Goal: Check status: Check status

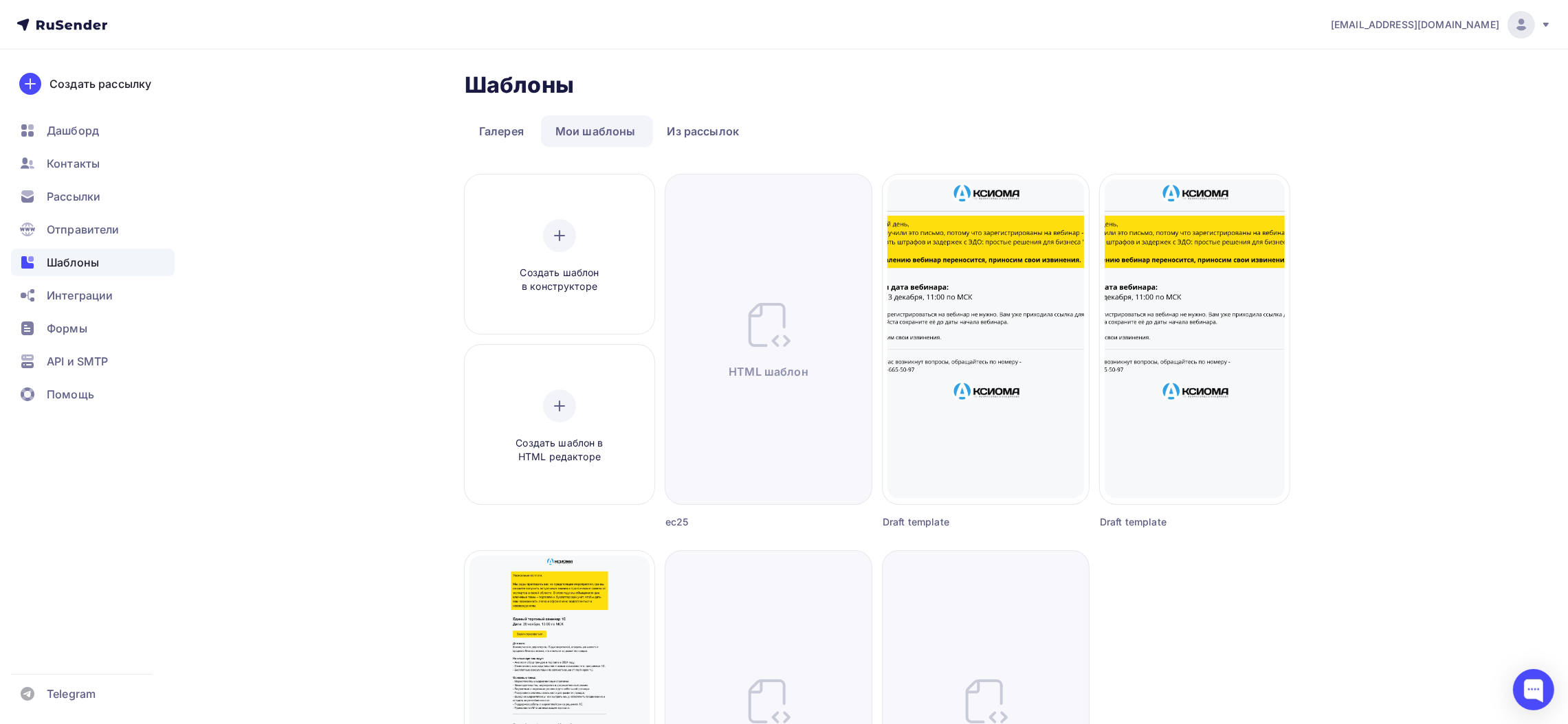
drag, startPoint x: 1428, startPoint y: 296, endPoint x: 1375, endPoint y: 275, distance: 57.0
click at [1428, 292] on div "webmaster@axioma-soft.ru Аккаунт Тарифы Выйти Создать рассылку Дашборд Контакты…" at bounding box center [784, 530] width 1568 height 1060
click at [57, 123] on span "Дашборд" at bounding box center [73, 130] width 52 height 16
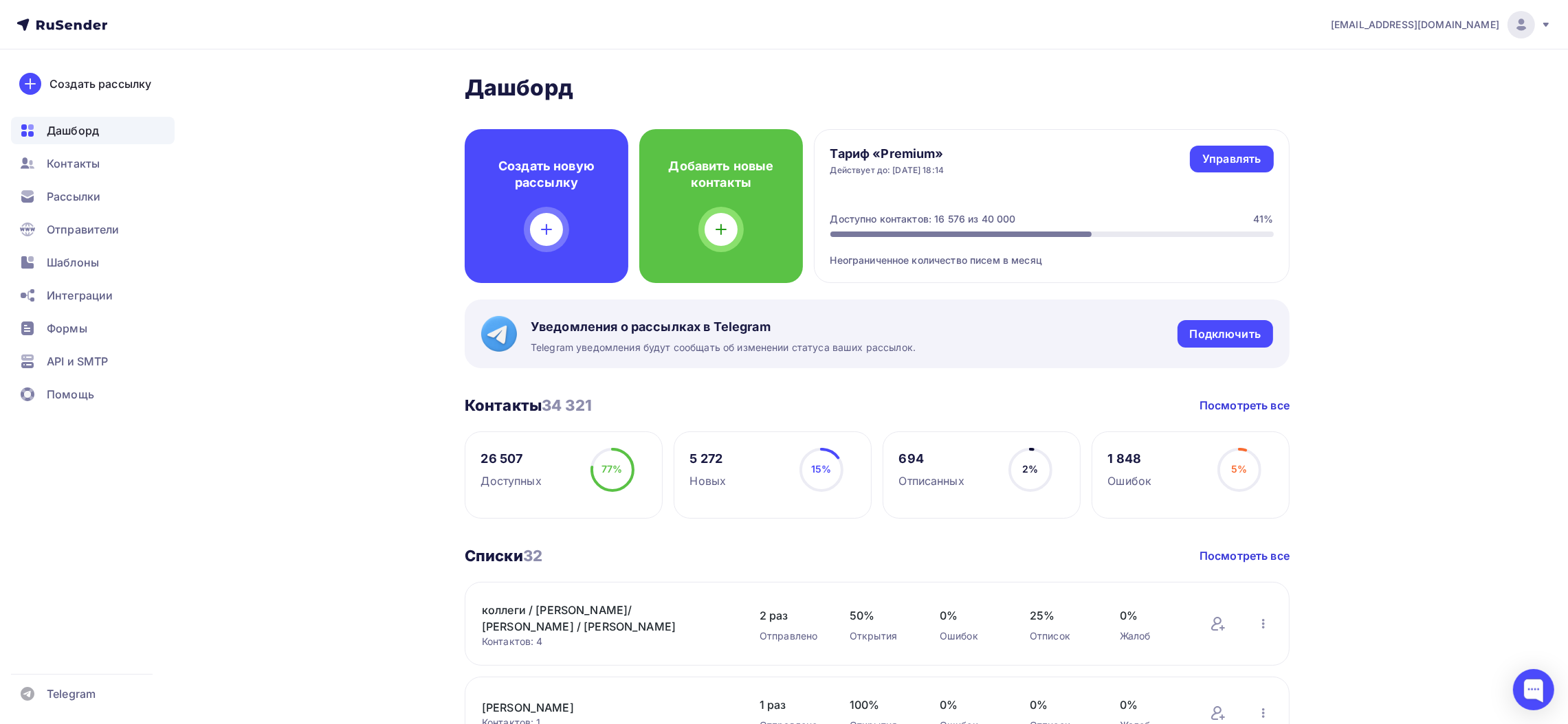
click at [1067, 75] on h2 "Дашборд" at bounding box center [877, 88] width 825 height 28
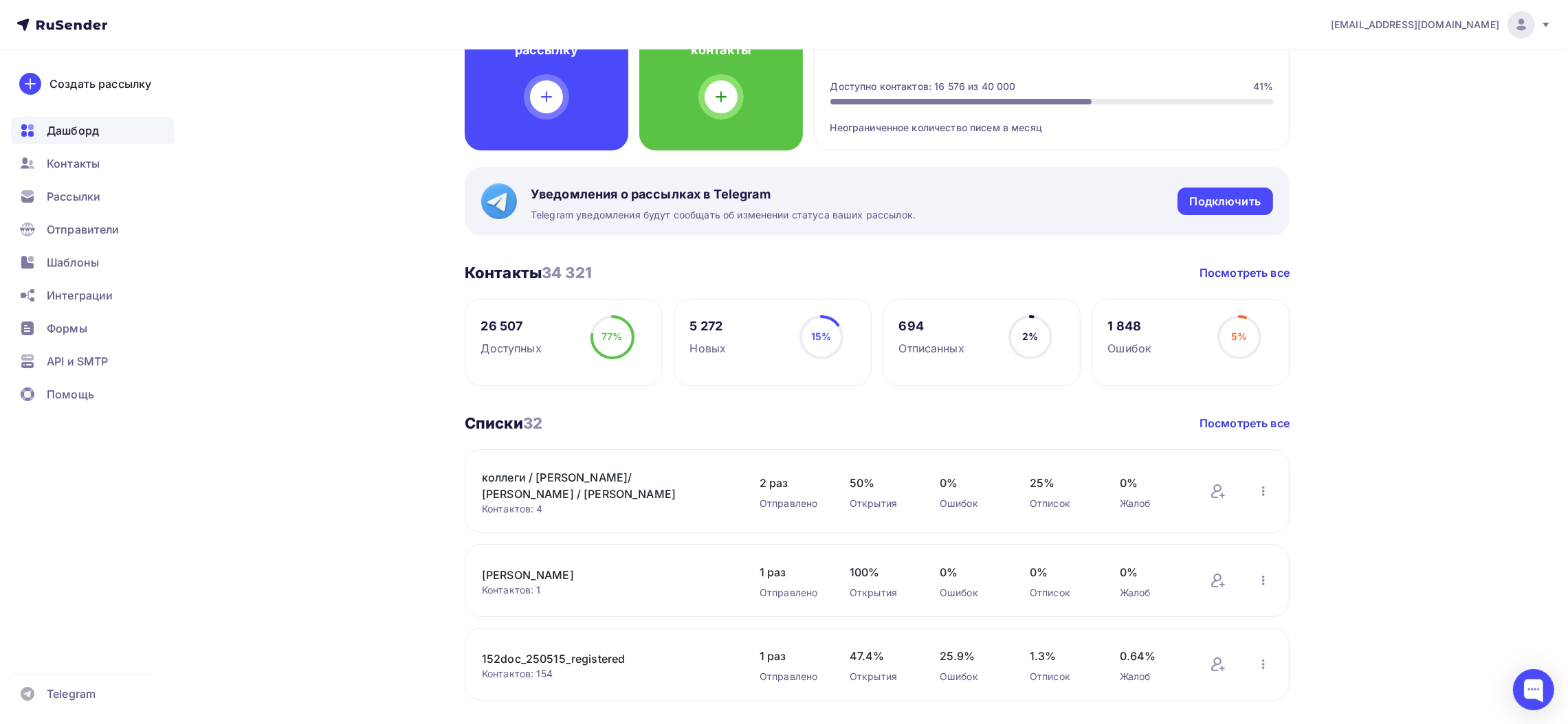
scroll to position [413, 0]
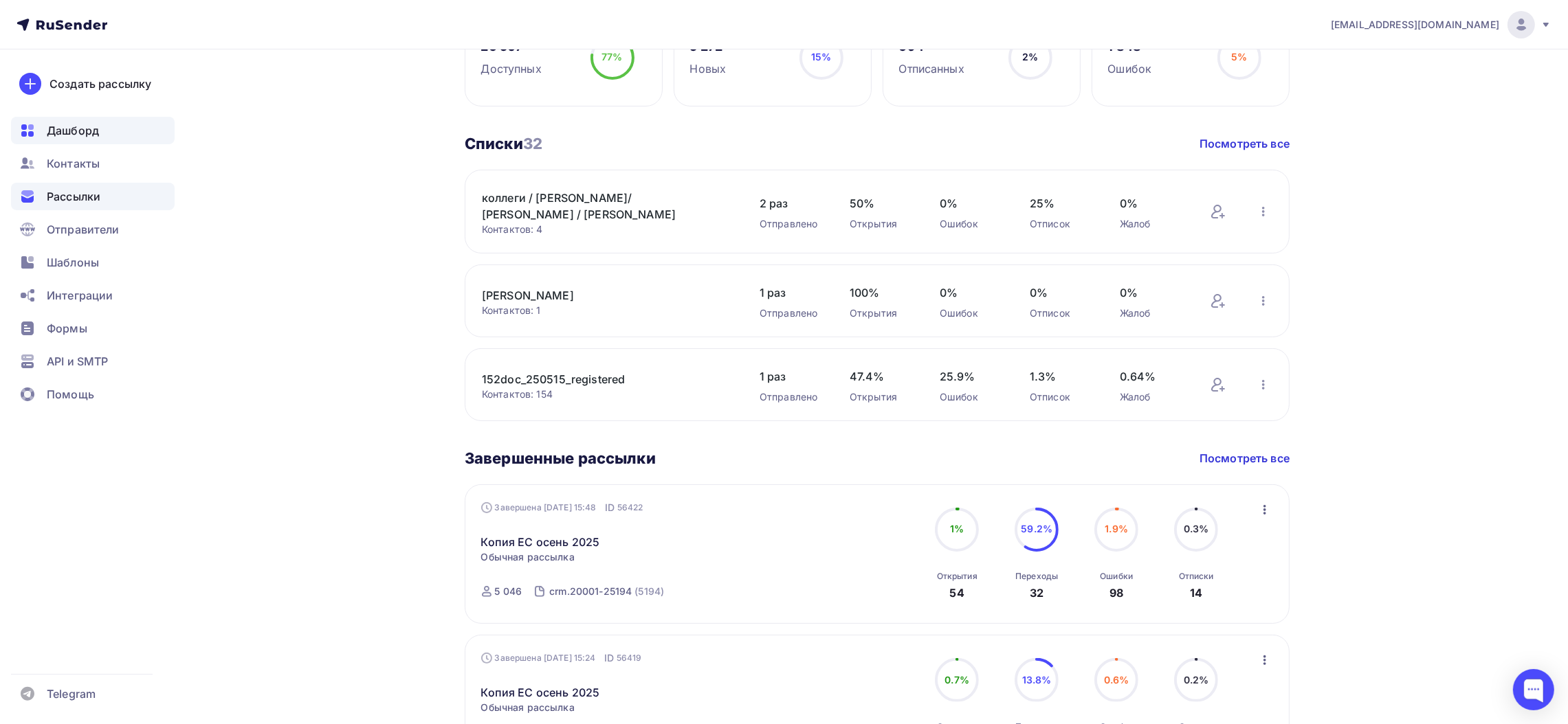
click at [74, 192] on span "Рассылки" at bounding box center [74, 196] width 54 height 16
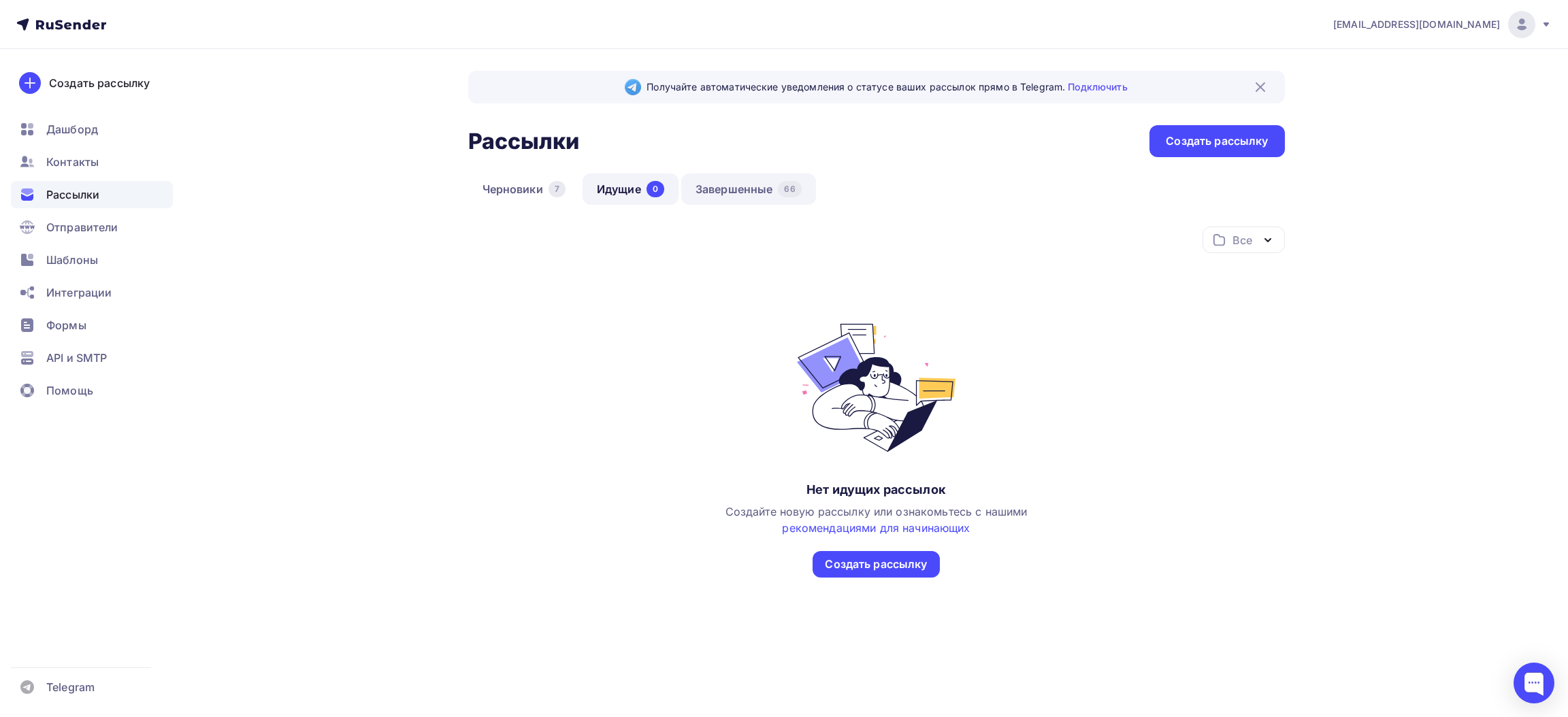
click at [733, 187] on link "Завершенные 66" at bounding box center [748, 189] width 135 height 32
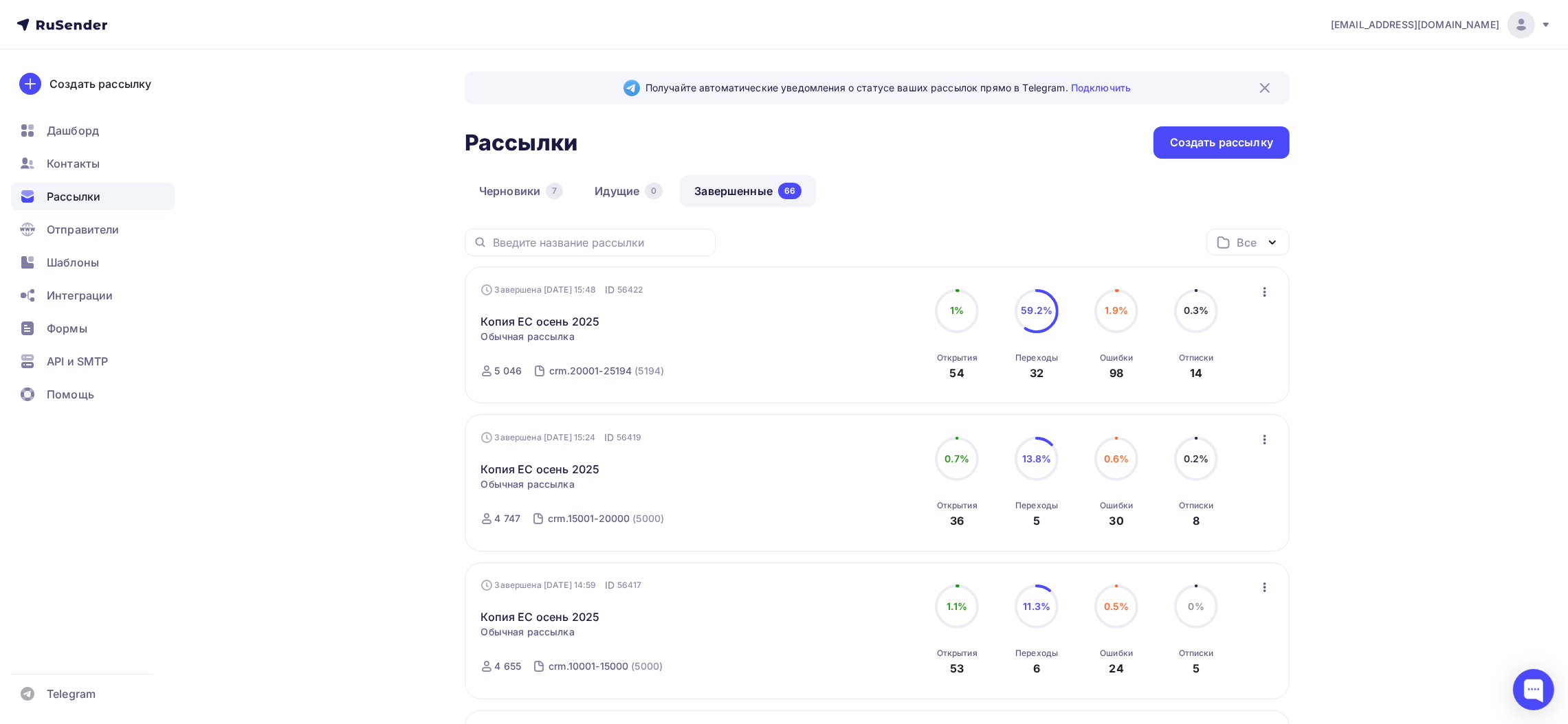
click at [1268, 292] on icon "button" at bounding box center [1264, 292] width 16 height 16
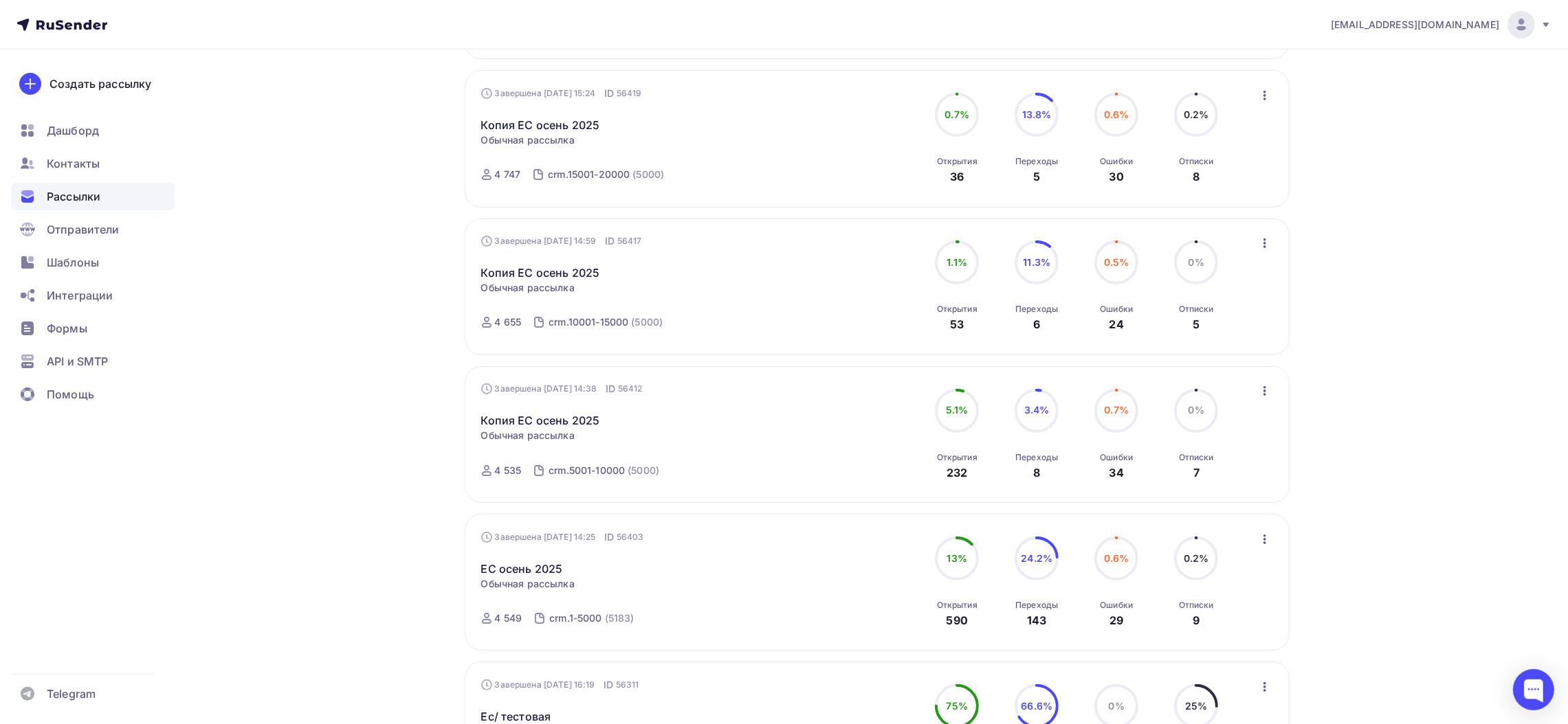
scroll to position [515, 0]
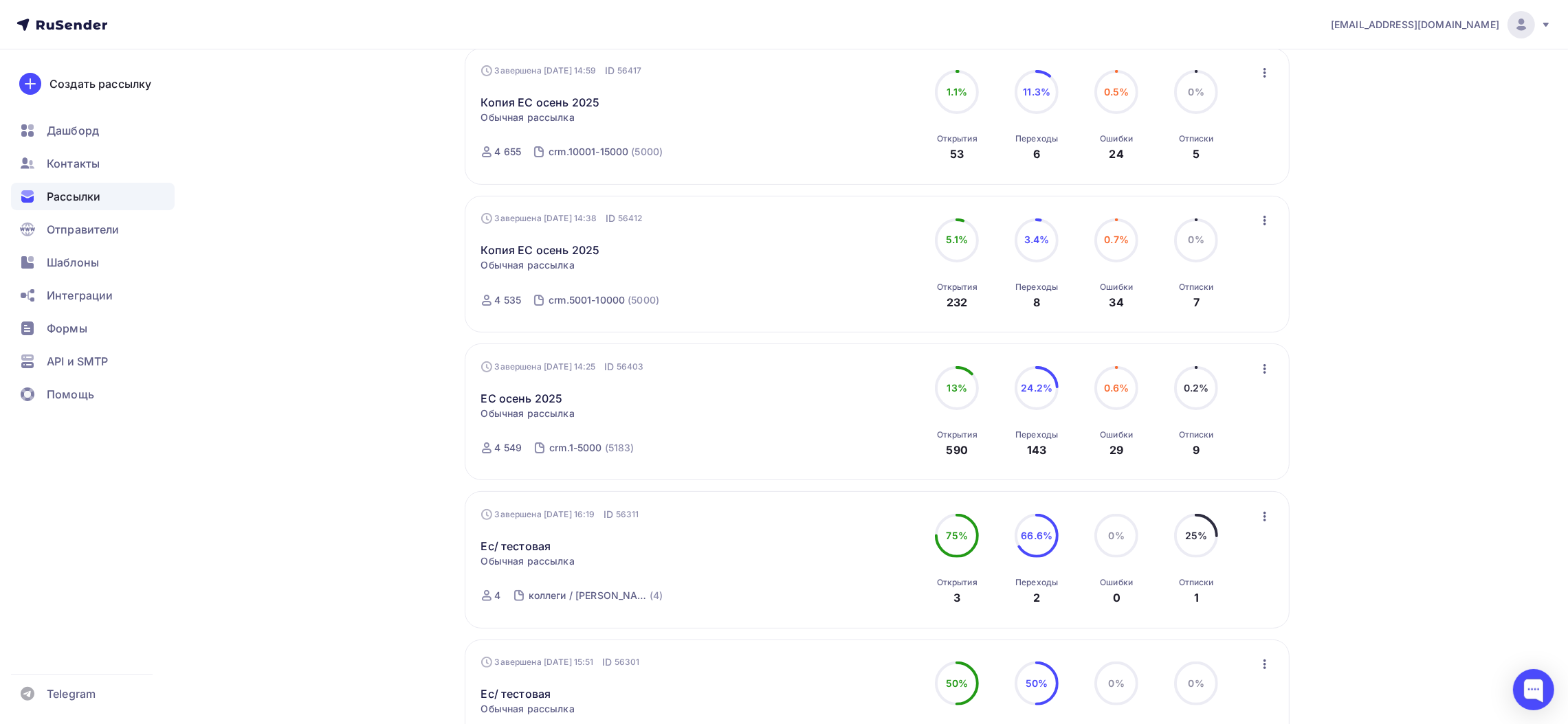
click at [973, 35] on nav "webmaster@axioma-soft.ru Аккаунт Тарифы Выйти Создать рассылку Дашборд Контакты…" at bounding box center [784, 24] width 1568 height 49
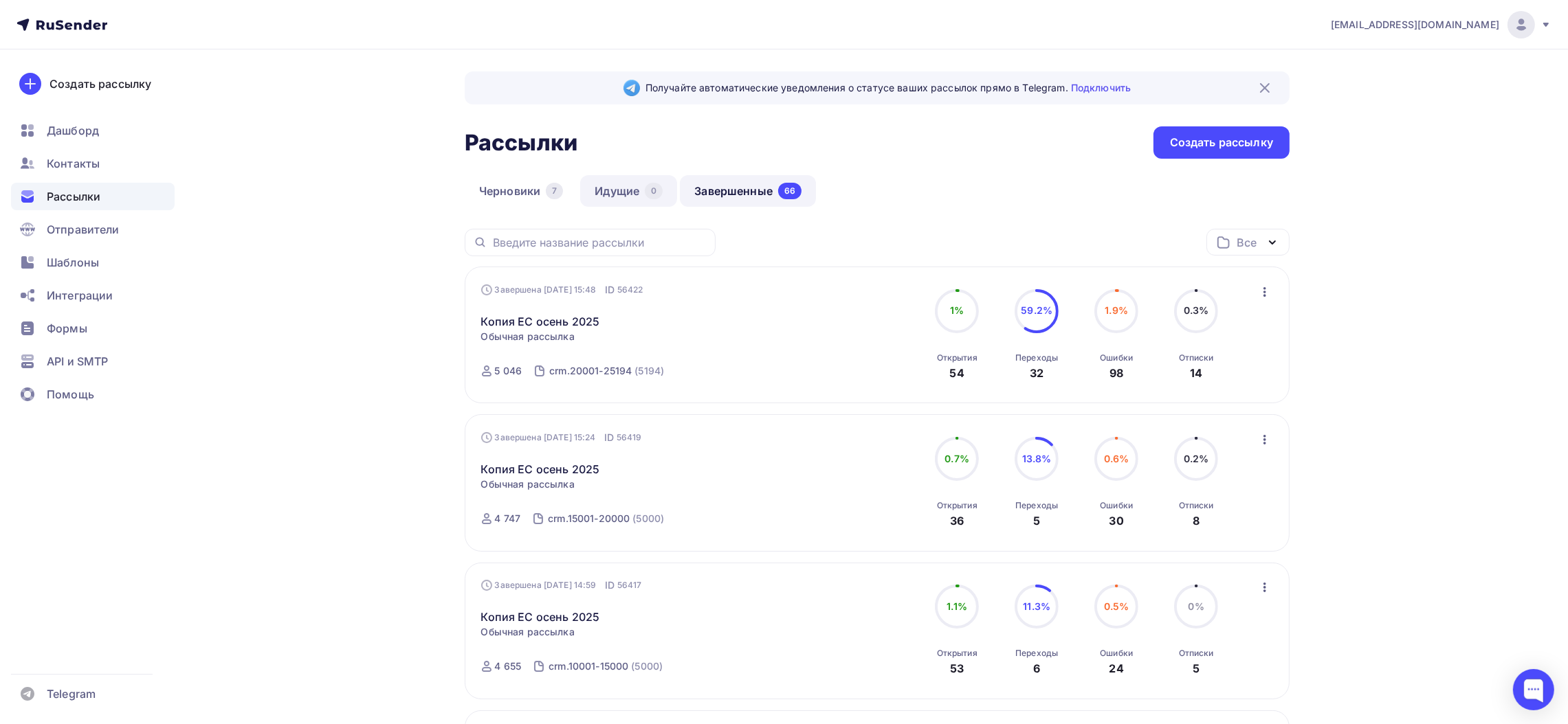
click at [633, 188] on link "Идущие 0" at bounding box center [628, 191] width 97 height 32
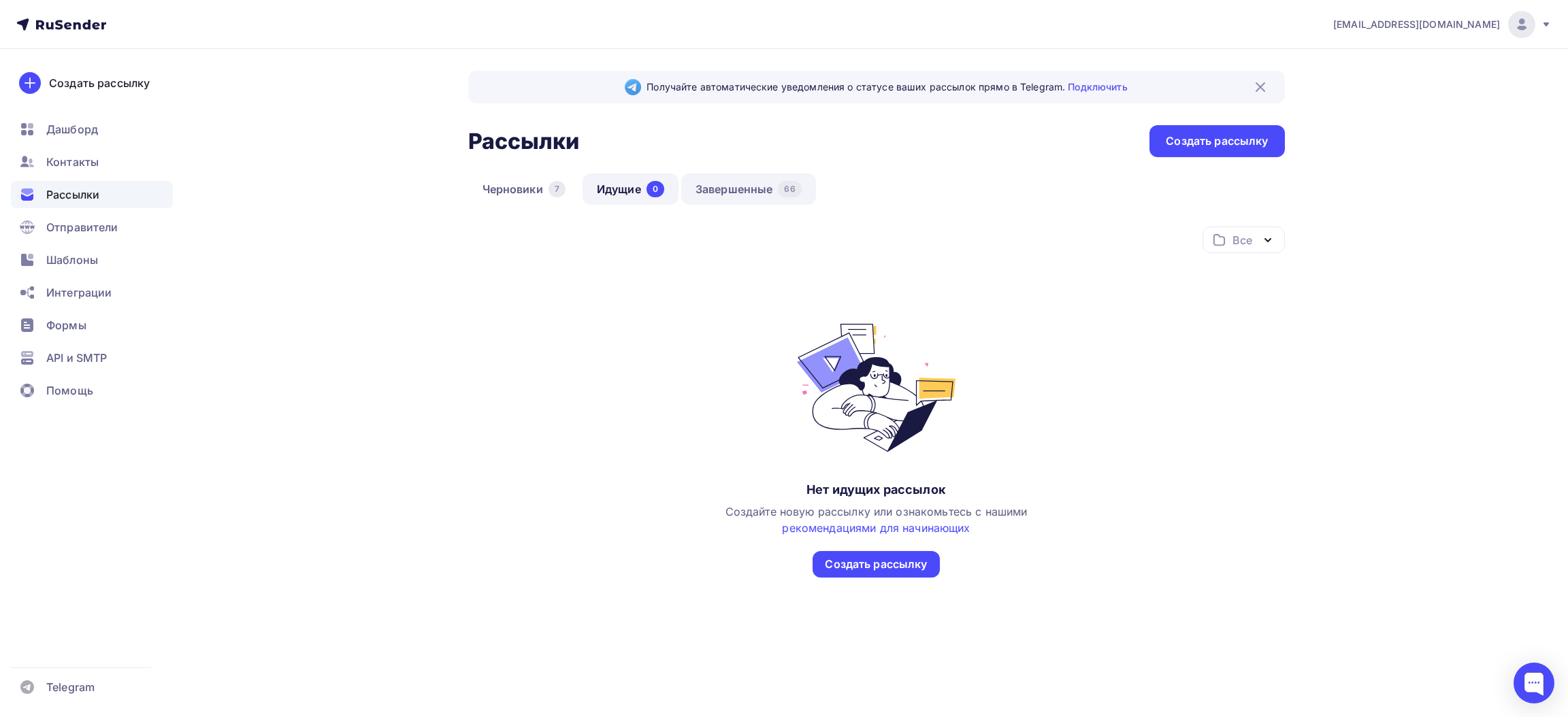
click at [724, 182] on link "Завершенные 66" at bounding box center [748, 189] width 135 height 32
